Goal: Transaction & Acquisition: Book appointment/travel/reservation

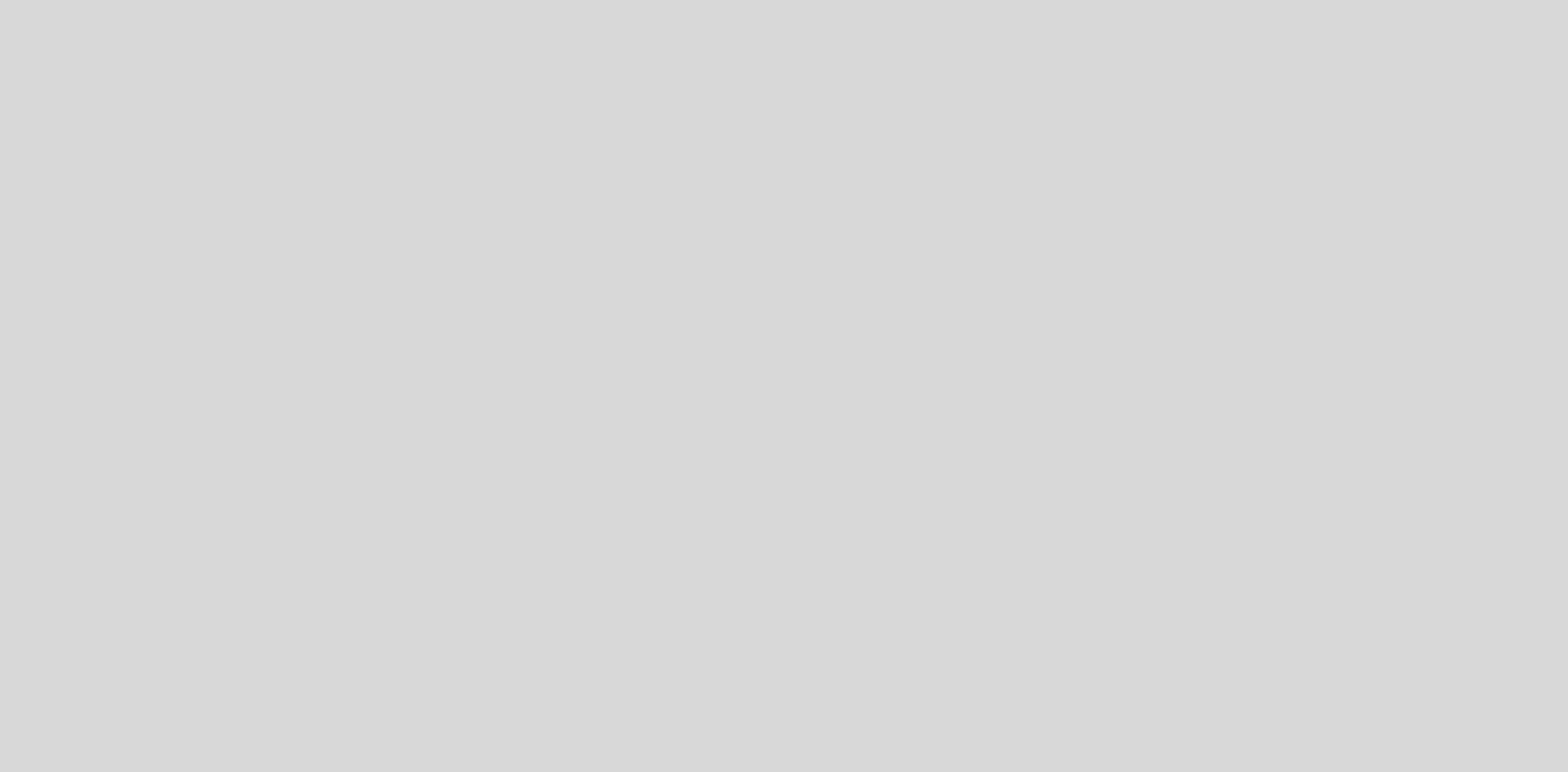
select select "es"
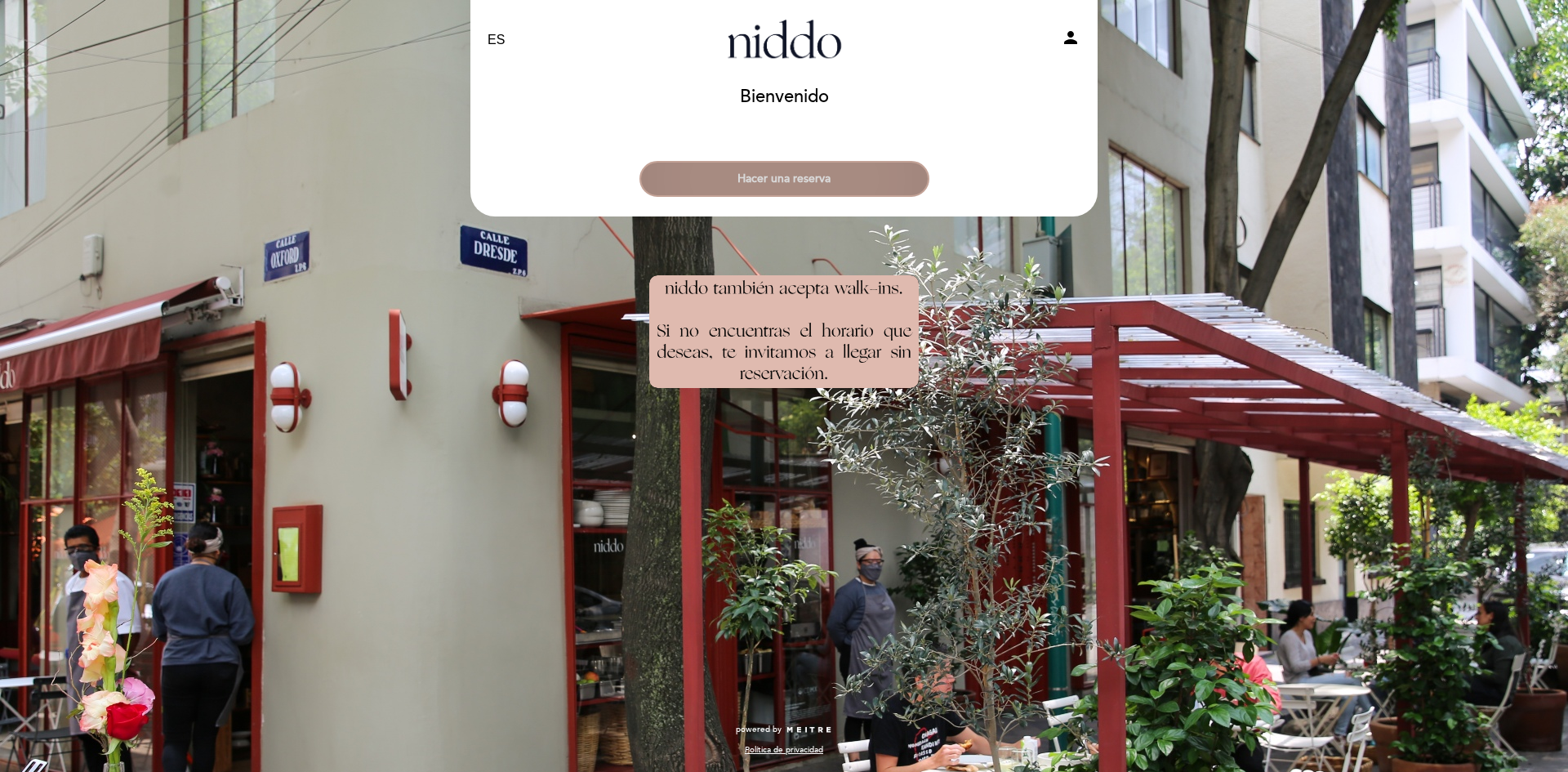
click at [834, 182] on button "Hacer una reserva" at bounding box center [784, 179] width 290 height 36
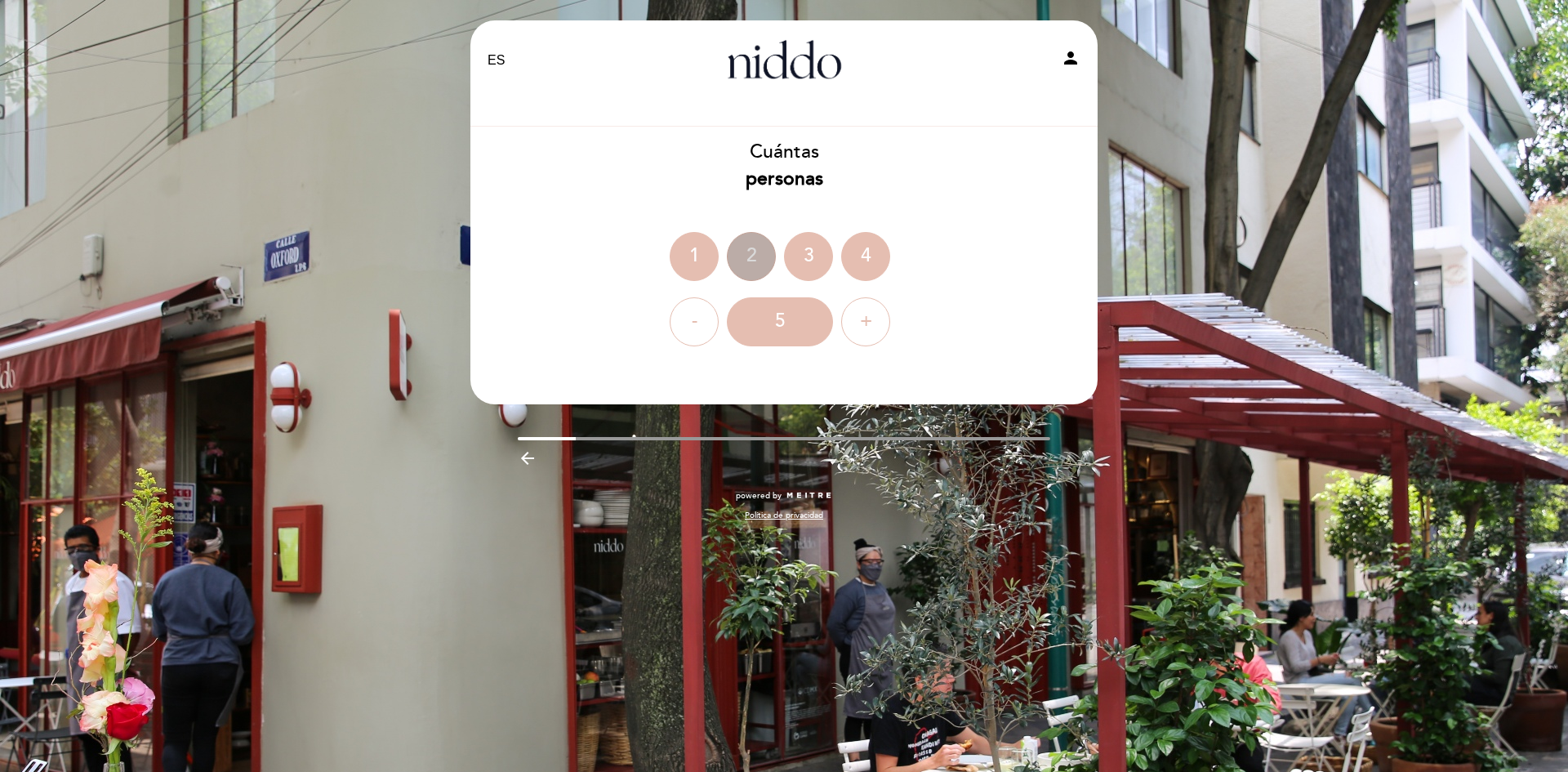
click at [746, 263] on div "2" at bounding box center [751, 257] width 49 height 49
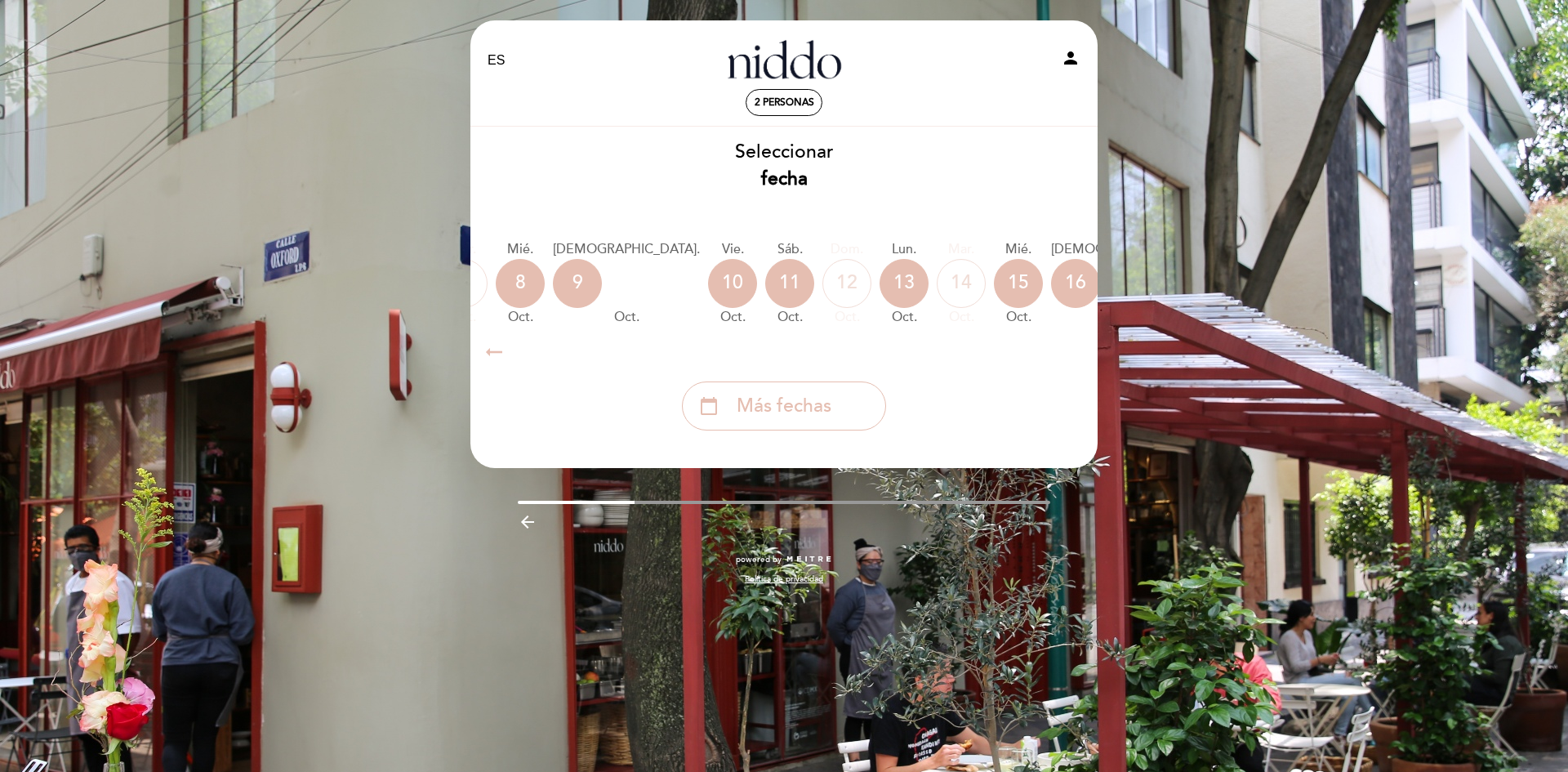
scroll to position [0, 480]
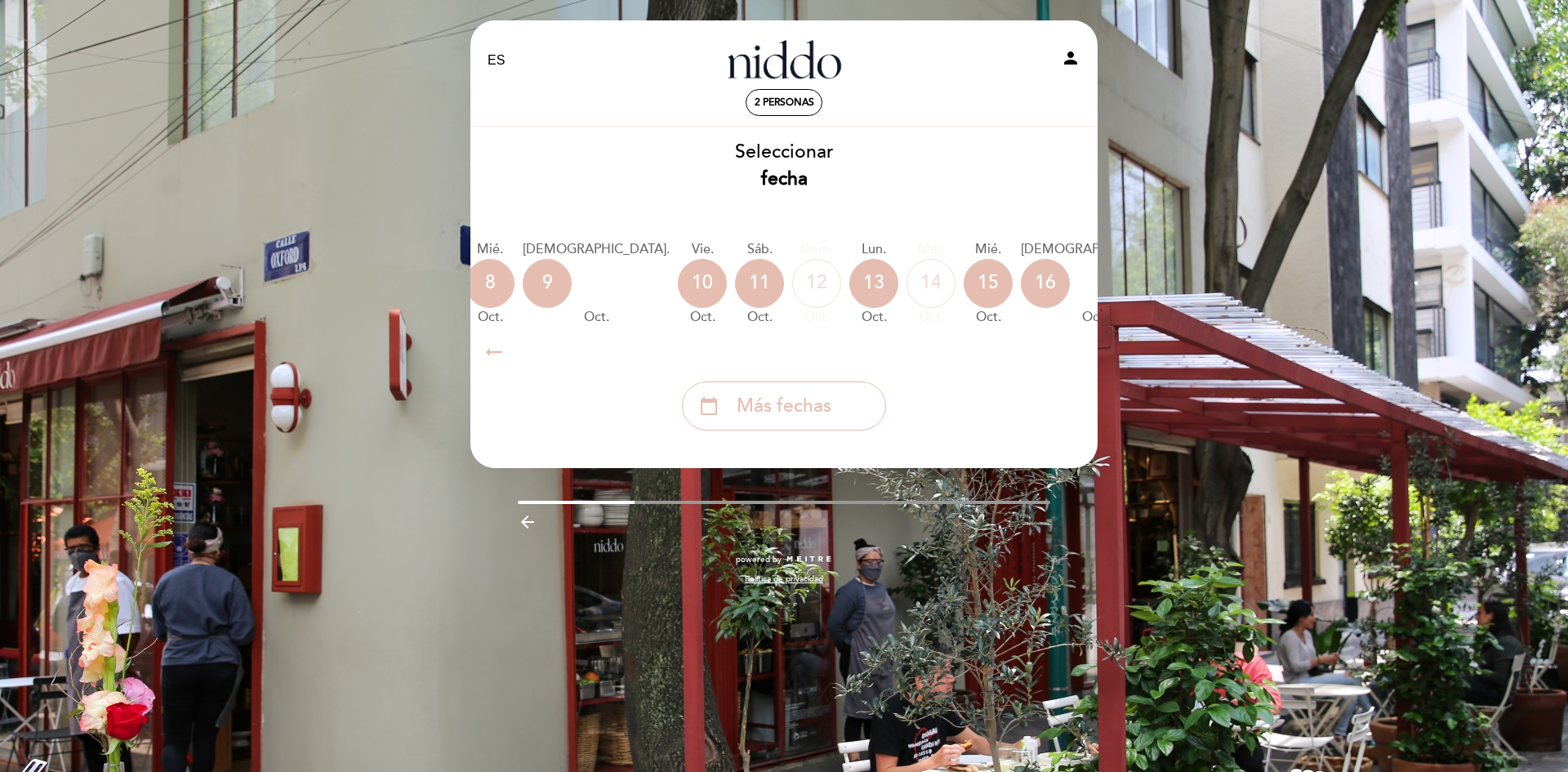
click at [1248, 289] on icon "calendar_today" at bounding box center [1257, 283] width 20 height 28
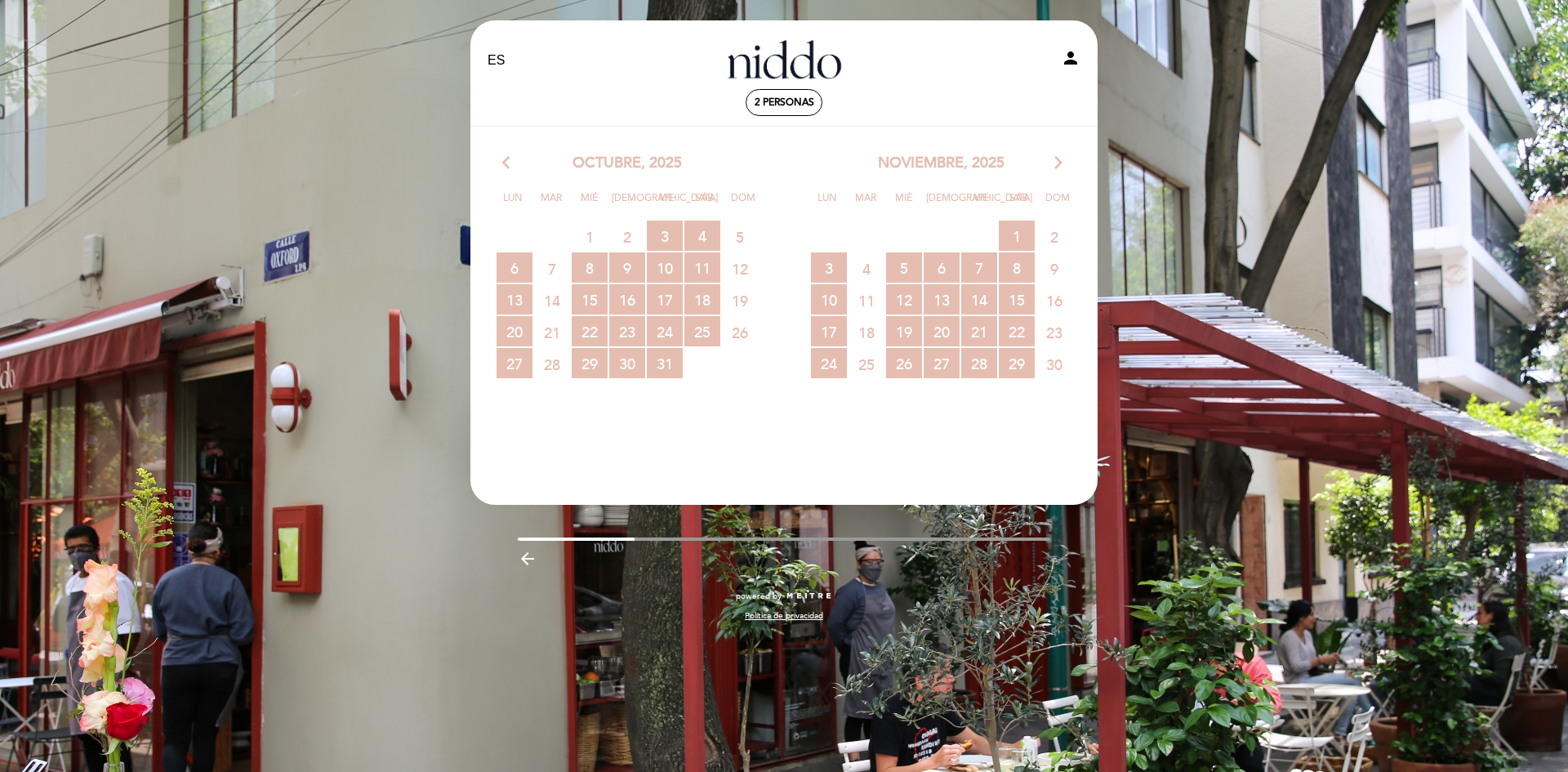
click at [752, 330] on span "26" at bounding box center [740, 332] width 36 height 30
click at [742, 333] on span "26" at bounding box center [740, 332] width 36 height 30
click at [742, 334] on span "26" at bounding box center [740, 332] width 36 height 30
click at [517, 360] on span "27 RESERVAS DISPONIBLES" at bounding box center [514, 363] width 36 height 30
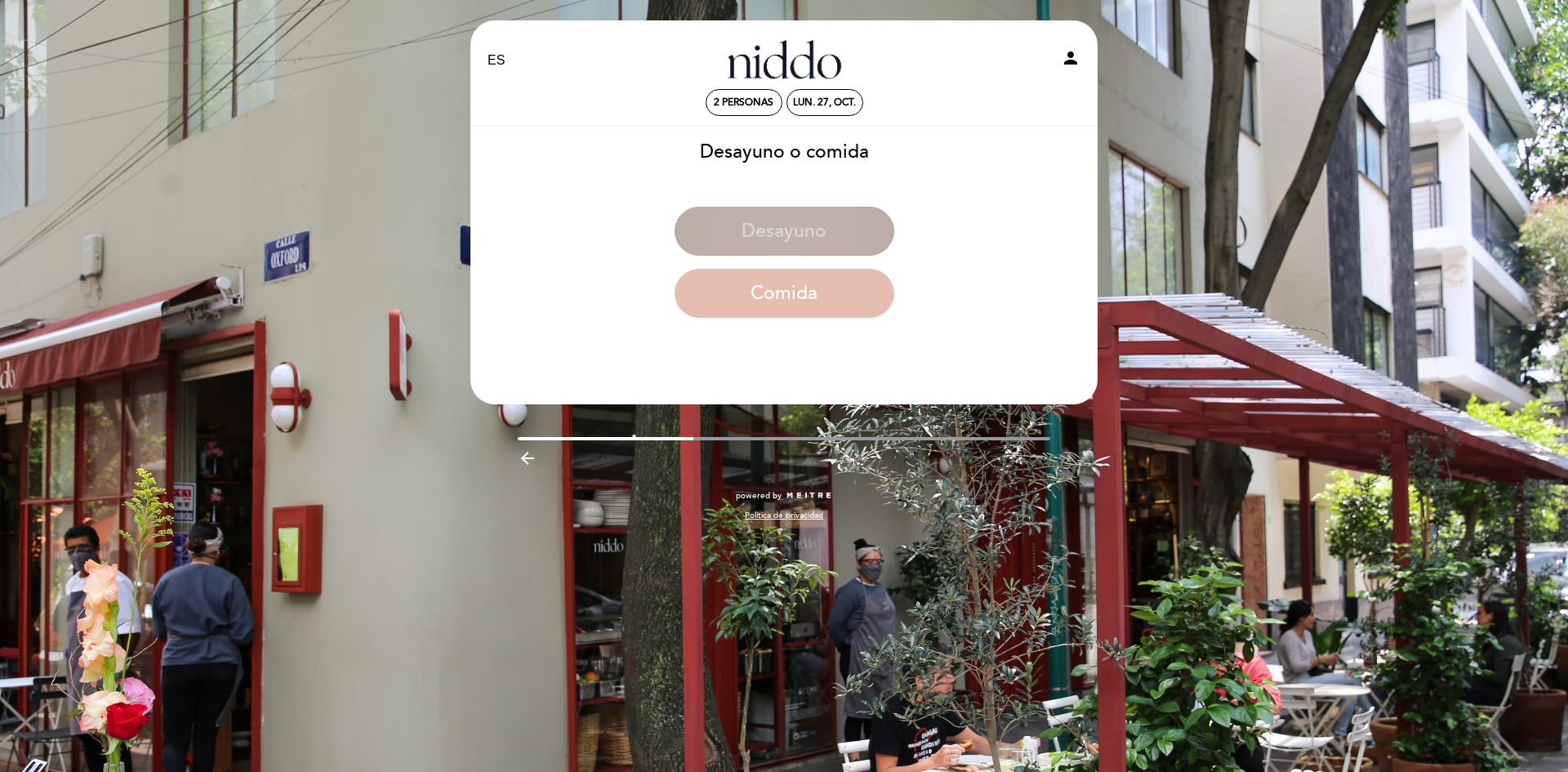
click at [760, 245] on button "Desayuno" at bounding box center [784, 231] width 220 height 49
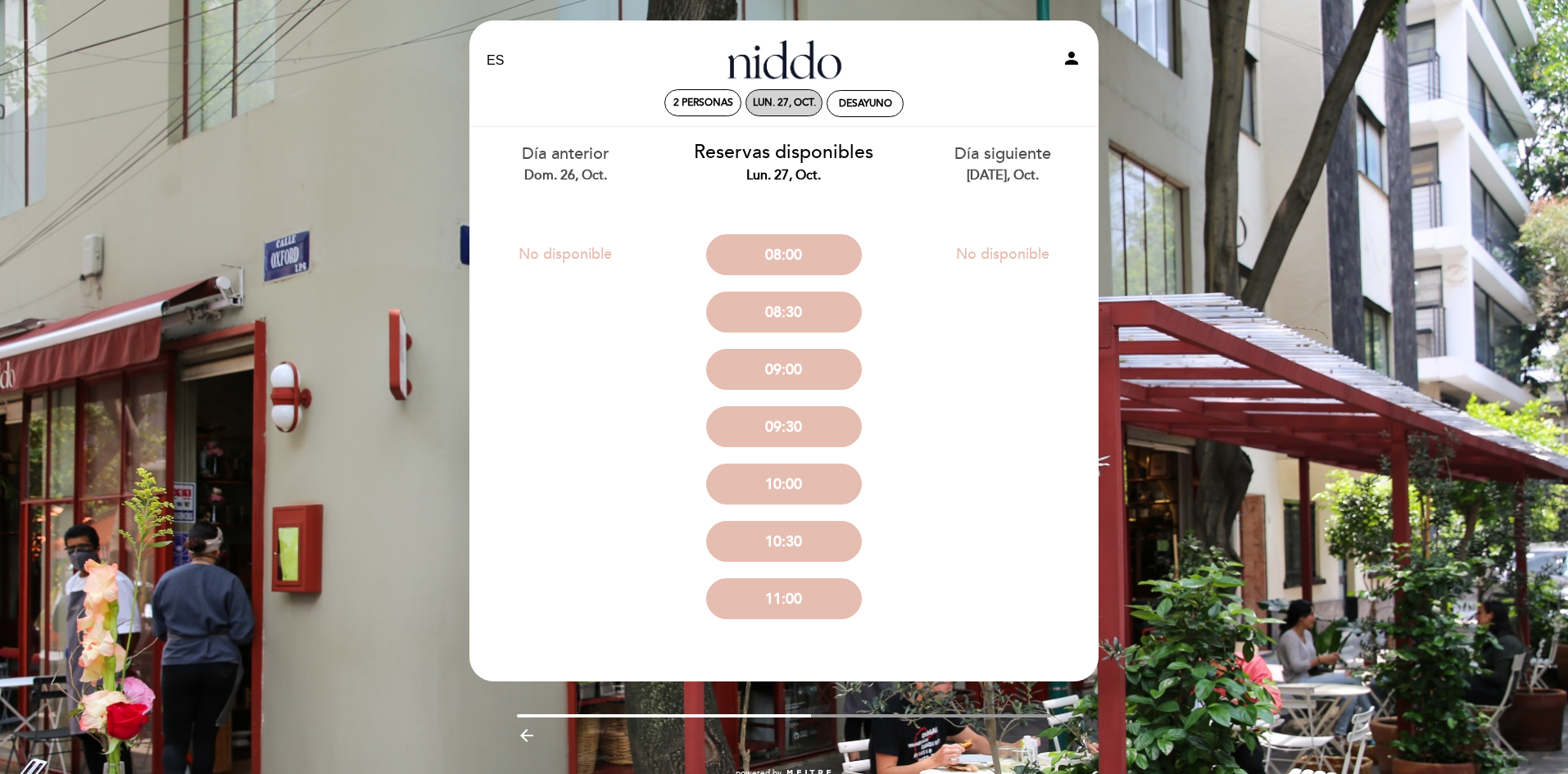
click at [808, 99] on div "lun. 27, oct." at bounding box center [784, 102] width 63 height 12
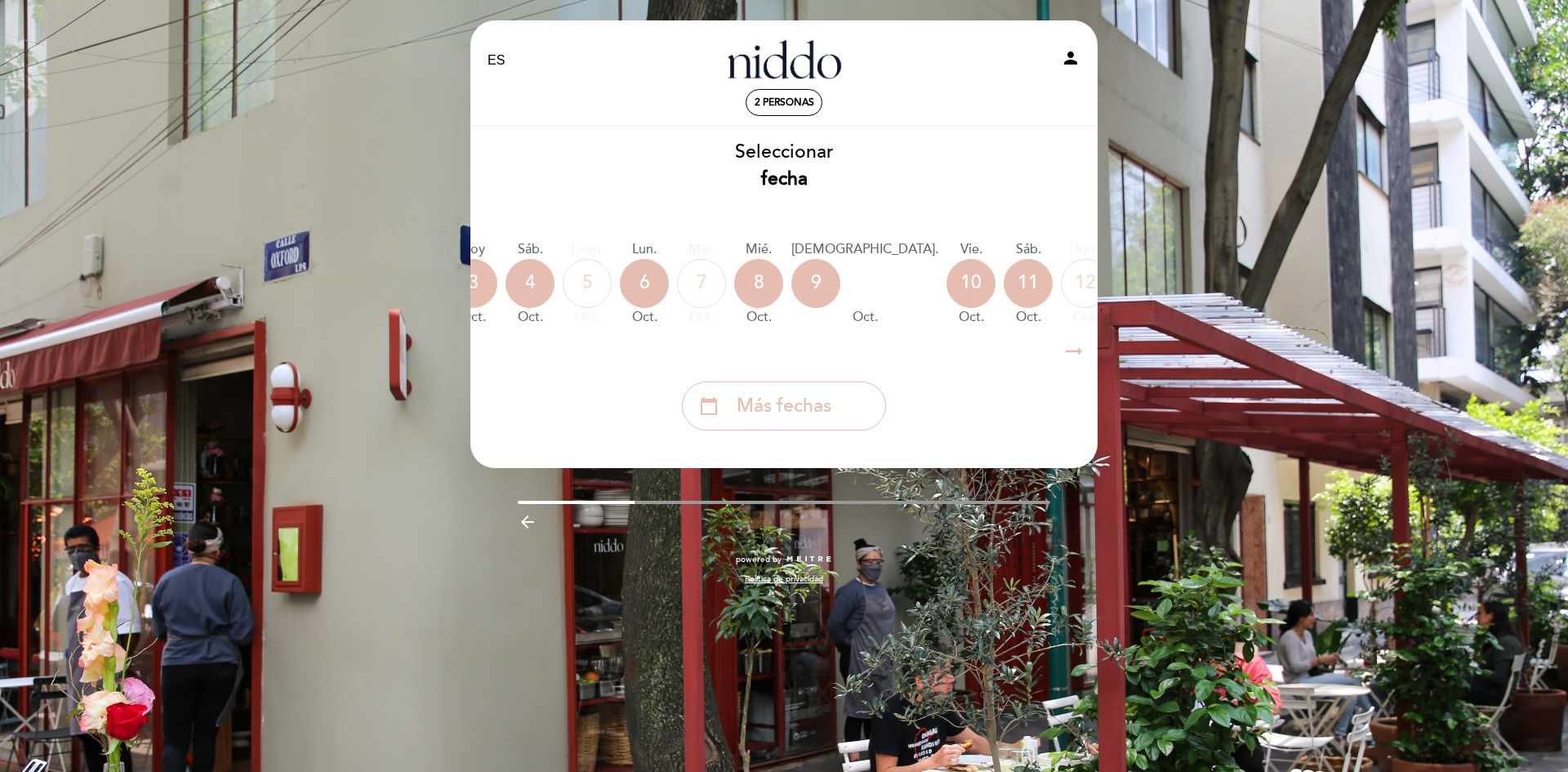
scroll to position [0, 0]
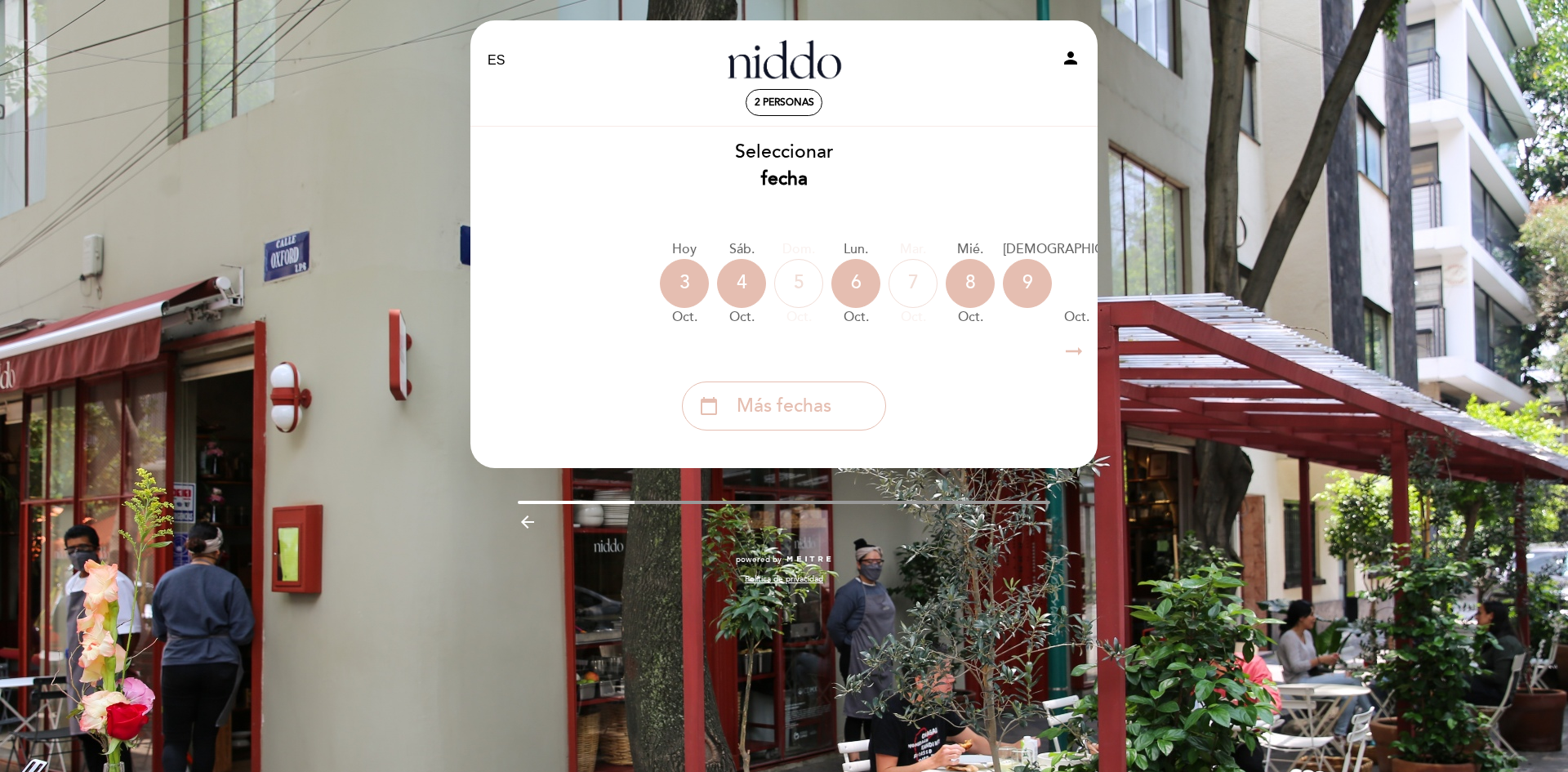
click at [800, 100] on span "2 personas" at bounding box center [784, 102] width 60 height 12
